Goal: Information Seeking & Learning: Find specific fact

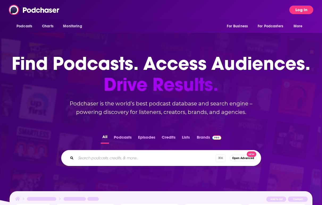
click at [301, 11] on button "Log In" at bounding box center [301, 10] width 24 height 9
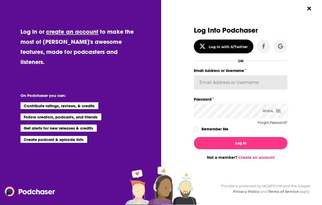
click at [221, 83] on input "Email Address or Username" at bounding box center [241, 82] width 94 height 14
type input "[PERSON_NAME][EMAIL_ADDRESS][DOMAIN_NAME]"
click at [277, 109] on icon "Dialog" at bounding box center [278, 111] width 5 height 4
click at [217, 130] on label "Remember Me" at bounding box center [214, 129] width 27 height 7
click at [198, 132] on input "rememberMe" at bounding box center [195, 132] width 3 height 0
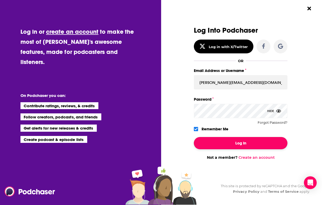
click at [220, 141] on button "Log In" at bounding box center [241, 143] width 94 height 12
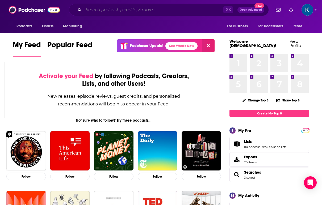
click at [136, 11] on input "Search podcasts, credits, & more..." at bounding box center [153, 10] width 140 height 9
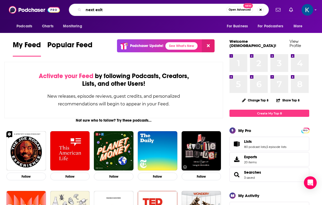
type input "next exit"
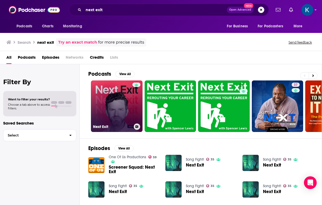
click at [118, 91] on link "Next Exit" at bounding box center [117, 107] width 52 height 52
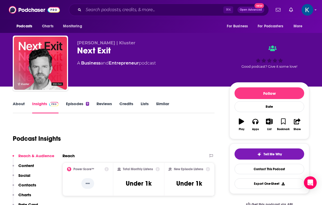
click at [85, 105] on link "Episodes 9" at bounding box center [77, 107] width 23 height 12
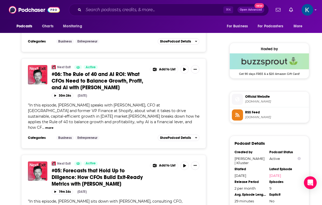
scroll to position [280, 0]
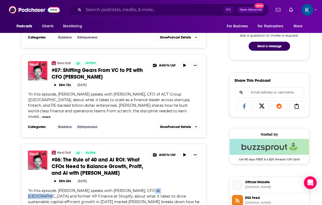
drag, startPoint x: 171, startPoint y: 174, endPoint x: 144, endPoint y: 174, distance: 27.1
click at [144, 188] on span "In this episode, [PERSON_NAME] speaks with [PERSON_NAME], CFO at [GEOGRAPHIC_DA…" at bounding box center [113, 201] width 171 height 27
copy span "CFO at [GEOGRAPHIC_DATA]"
drag, startPoint x: 111, startPoint y: 175, endPoint x: 171, endPoint y: 175, distance: 59.8
click at [171, 188] on span "In this episode, [PERSON_NAME] speaks with [PERSON_NAME], CFO at [GEOGRAPHIC_DA…" at bounding box center [113, 201] width 171 height 27
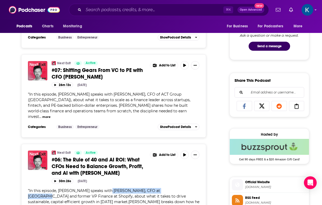
copy span "[PERSON_NAME], CFO at [GEOGRAPHIC_DATA]"
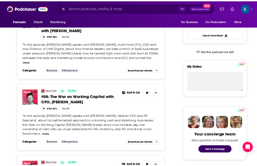
scroll to position [140, 0]
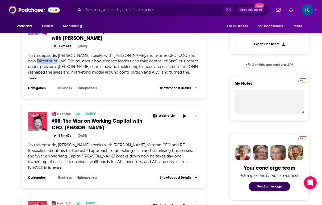
drag, startPoint x: 49, startPoint y: 61, endPoint x: 23, endPoint y: 62, distance: 26.1
click at [23, 62] on div "Next Exit Active #09: Fixing Churn and Cash Burn: How CFOs Build Exit-Ready Saa…" at bounding box center [113, 54] width 185 height 90
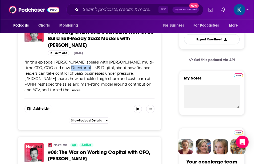
scroll to position [153, 0]
